Goal: Task Accomplishment & Management: Manage account settings

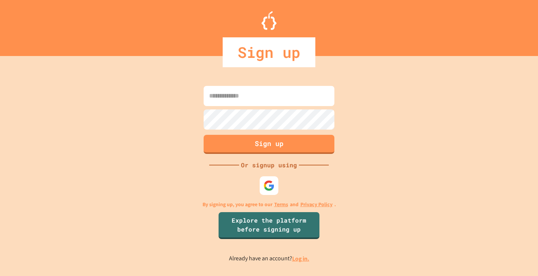
click at [281, 186] on div "Sign up Or signup using By signing up, you agree to our Terms and Privacy Polic…" at bounding box center [269, 173] width 538 height 205
click at [267, 190] on img at bounding box center [269, 185] width 12 height 12
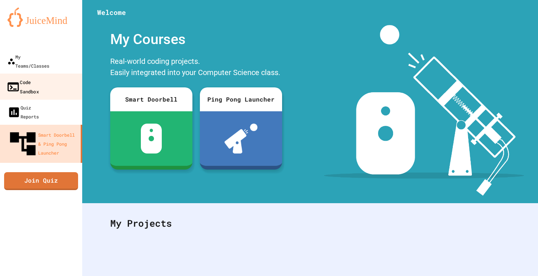
click at [44, 74] on link "Code Sandbox" at bounding box center [41, 87] width 85 height 26
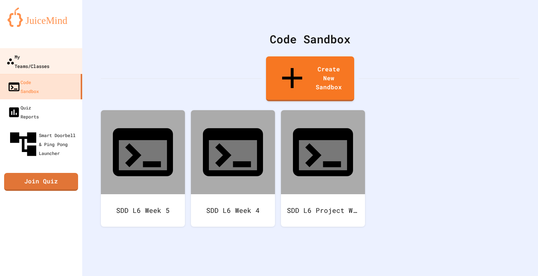
click at [44, 53] on div "My Teams/Classes" at bounding box center [27, 61] width 43 height 18
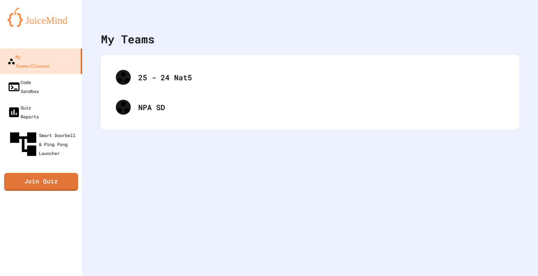
click at [516, 18] on icon "My Account" at bounding box center [516, 18] width 0 height 0
drag, startPoint x: 461, startPoint y: 59, endPoint x: 484, endPoint y: 59, distance: 22.4
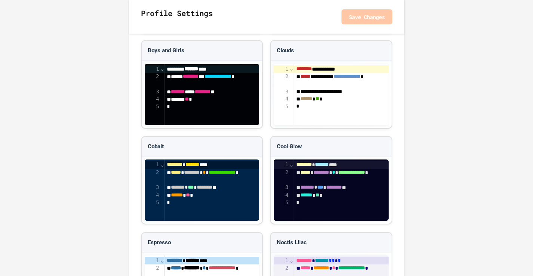
scroll to position [876, 0]
